Goal: Task Accomplishment & Management: Use online tool/utility

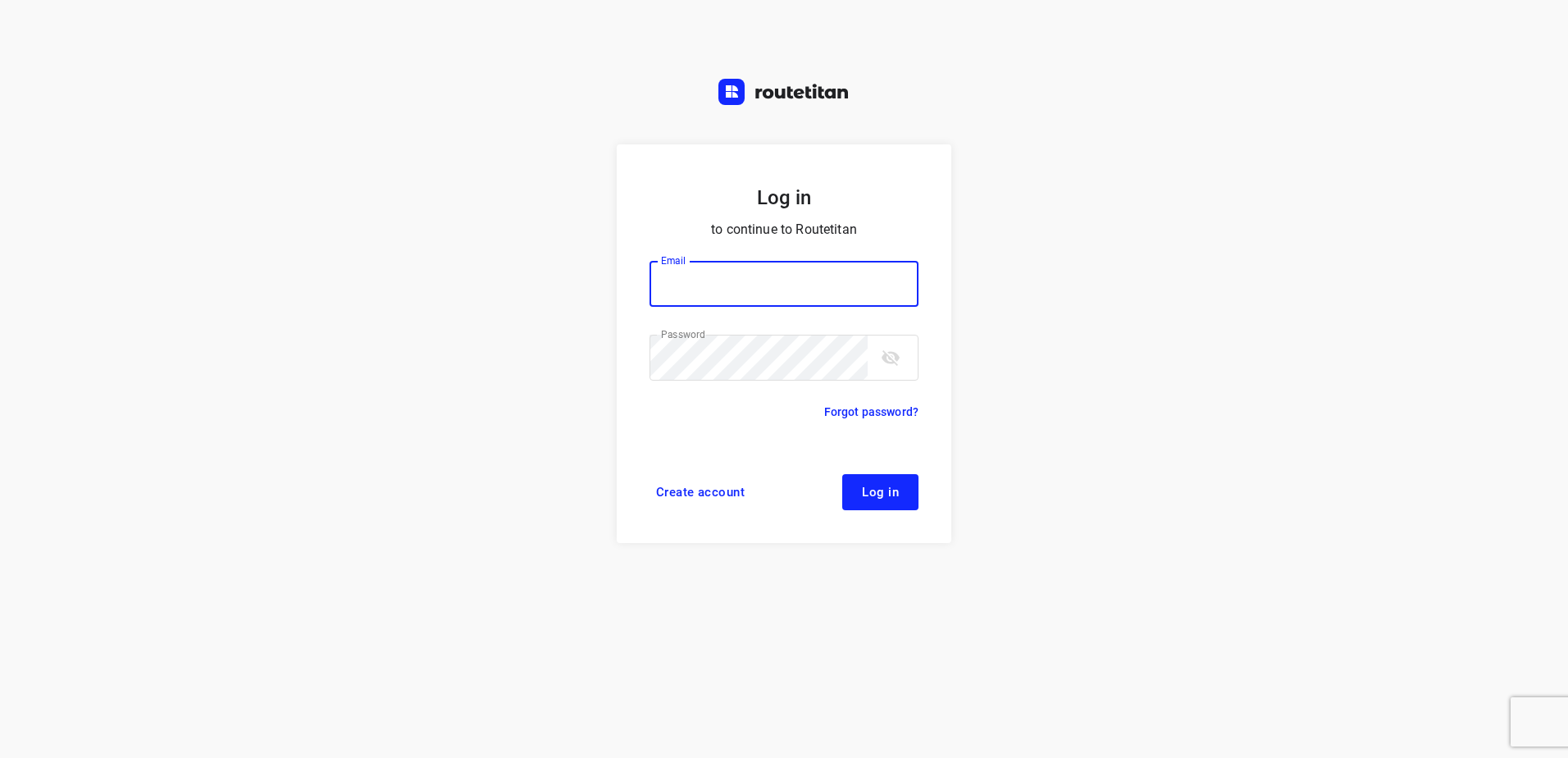
type input "[EMAIL_ADDRESS][DOMAIN_NAME]"
click at [900, 505] on button "Log in" at bounding box center [880, 492] width 76 height 36
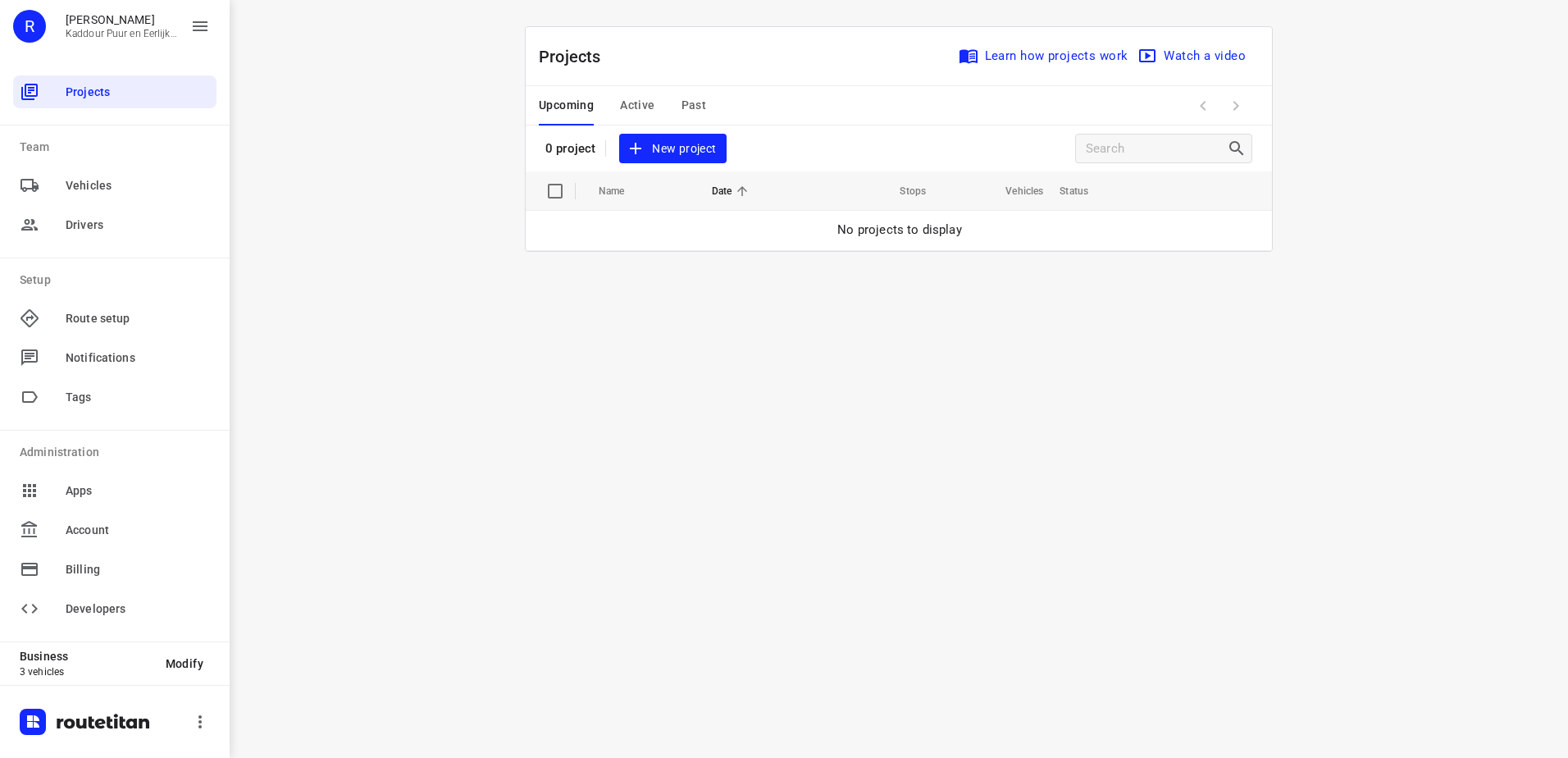
click at [687, 95] on span "Past" at bounding box center [694, 105] width 25 height 20
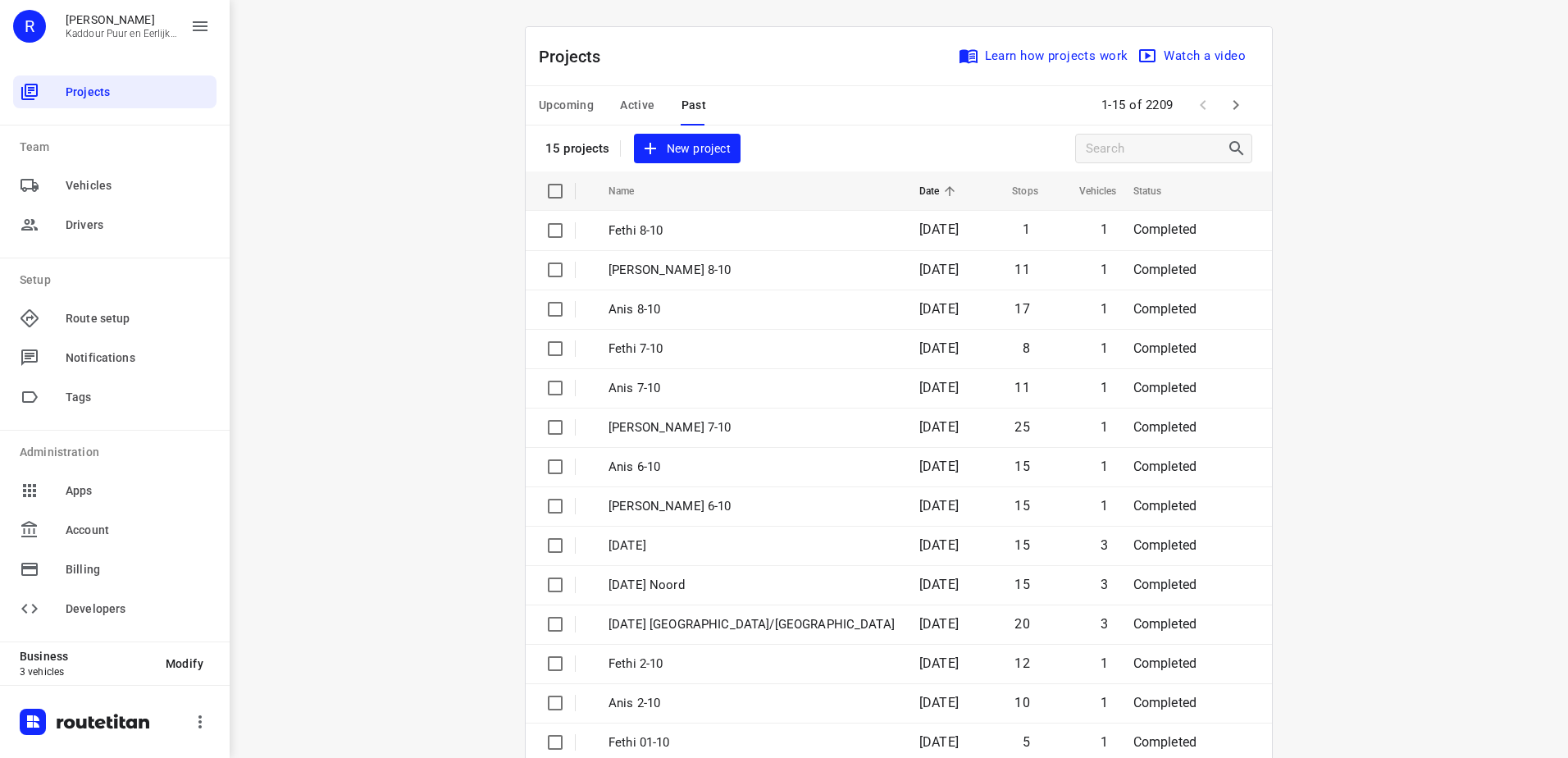
click at [644, 102] on span "Active" at bounding box center [637, 105] width 34 height 20
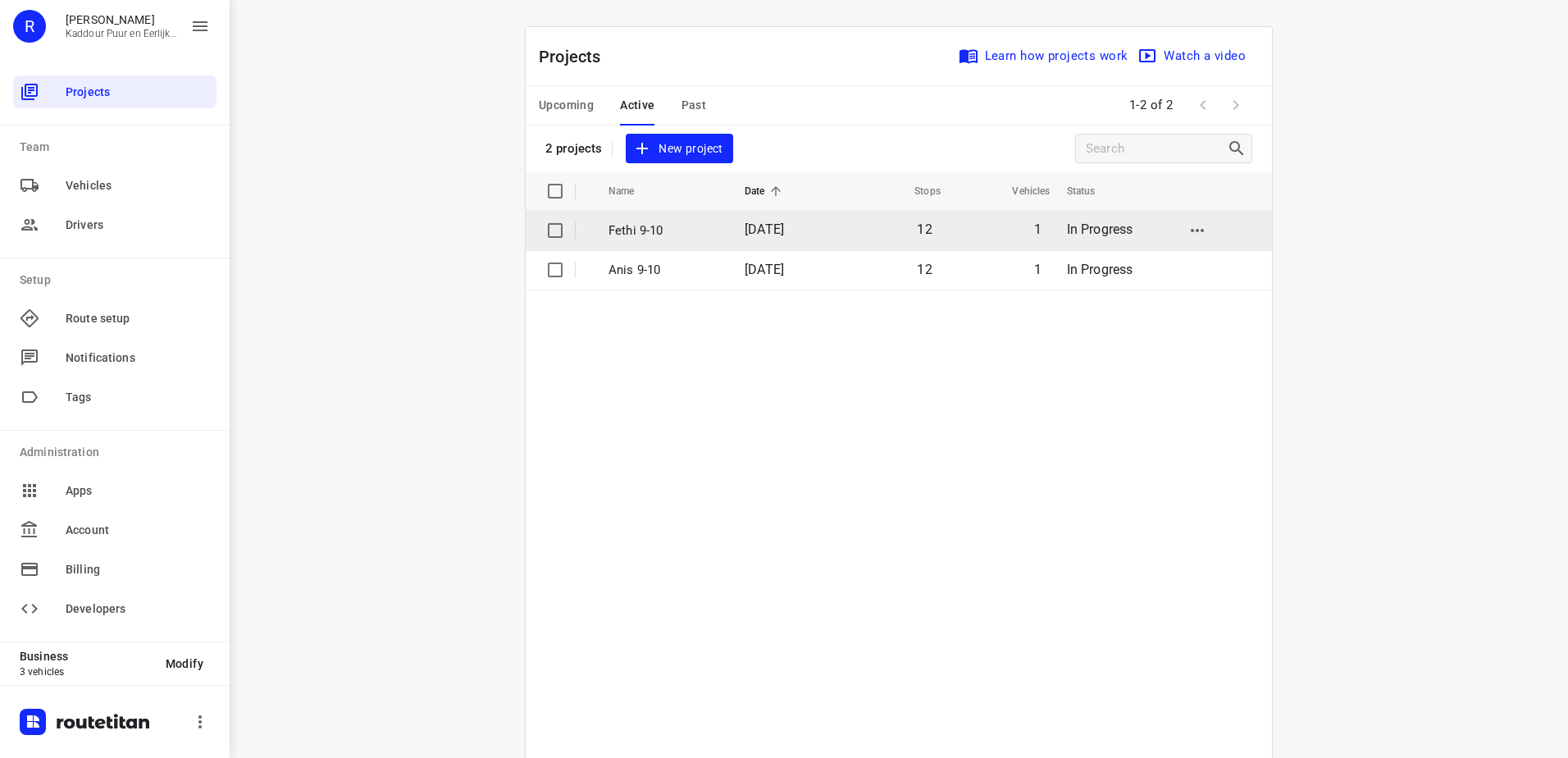
click at [749, 235] on span "[DATE]" at bounding box center [764, 230] width 39 height 16
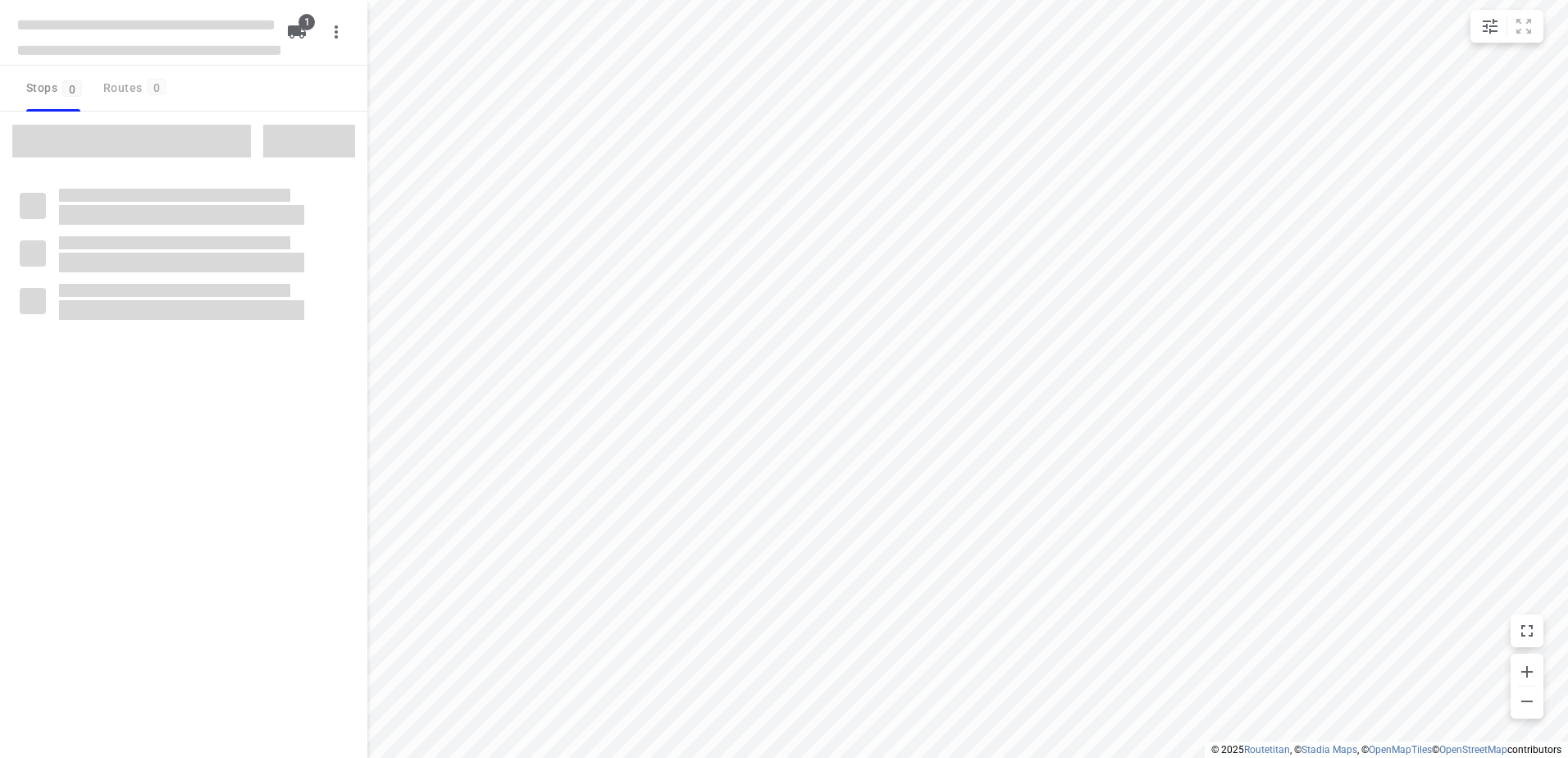
type input "distance"
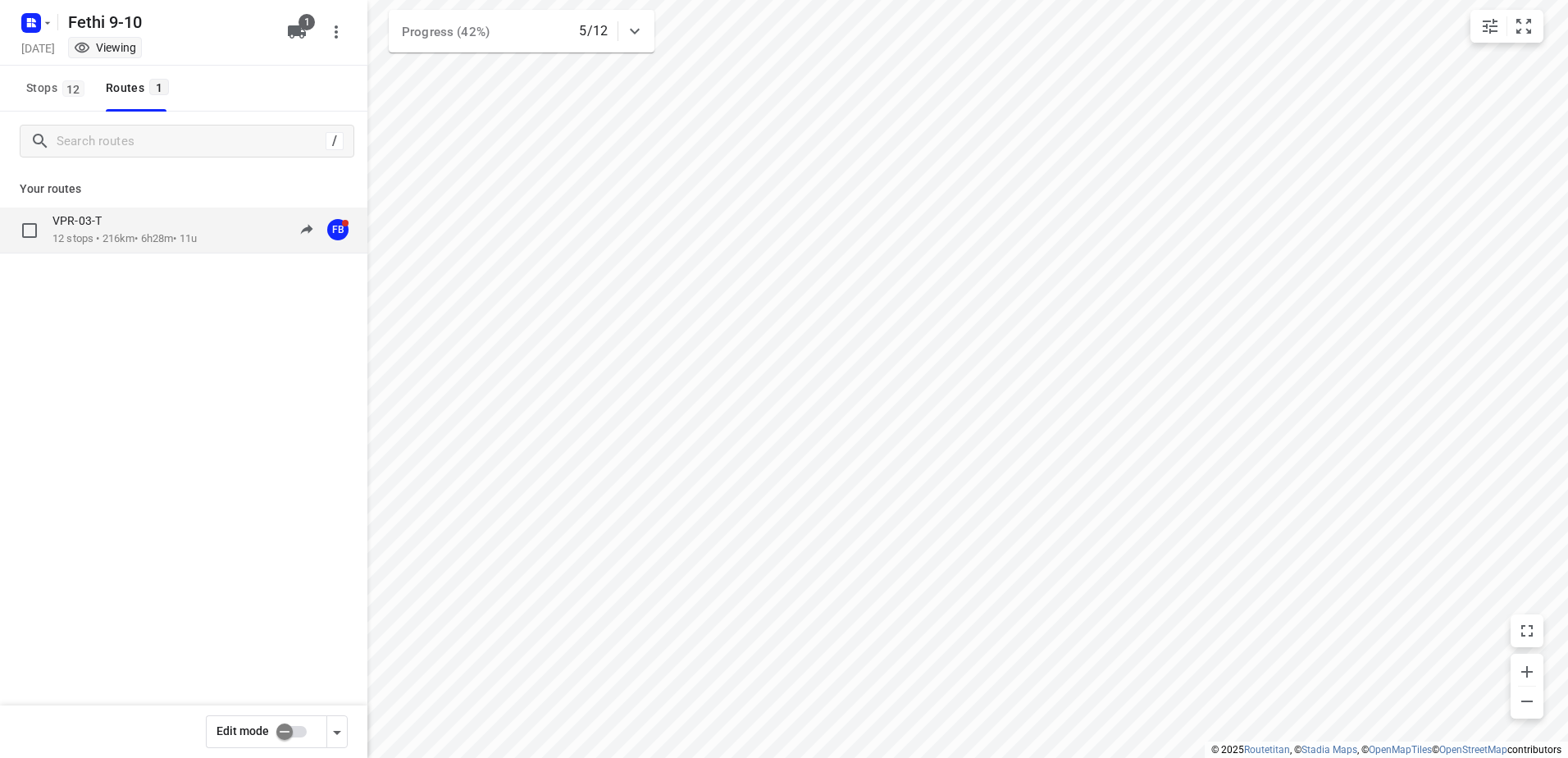
click at [181, 206] on div "Your routes VPR-03-T 12 stops • 216km • 6h28m • 11u 09:21-15:26 FB" at bounding box center [183, 269] width 368 height 197
click at [183, 224] on div "VPR-03-T" at bounding box center [124, 222] width 144 height 18
